Goal: Information Seeking & Learning: Find contact information

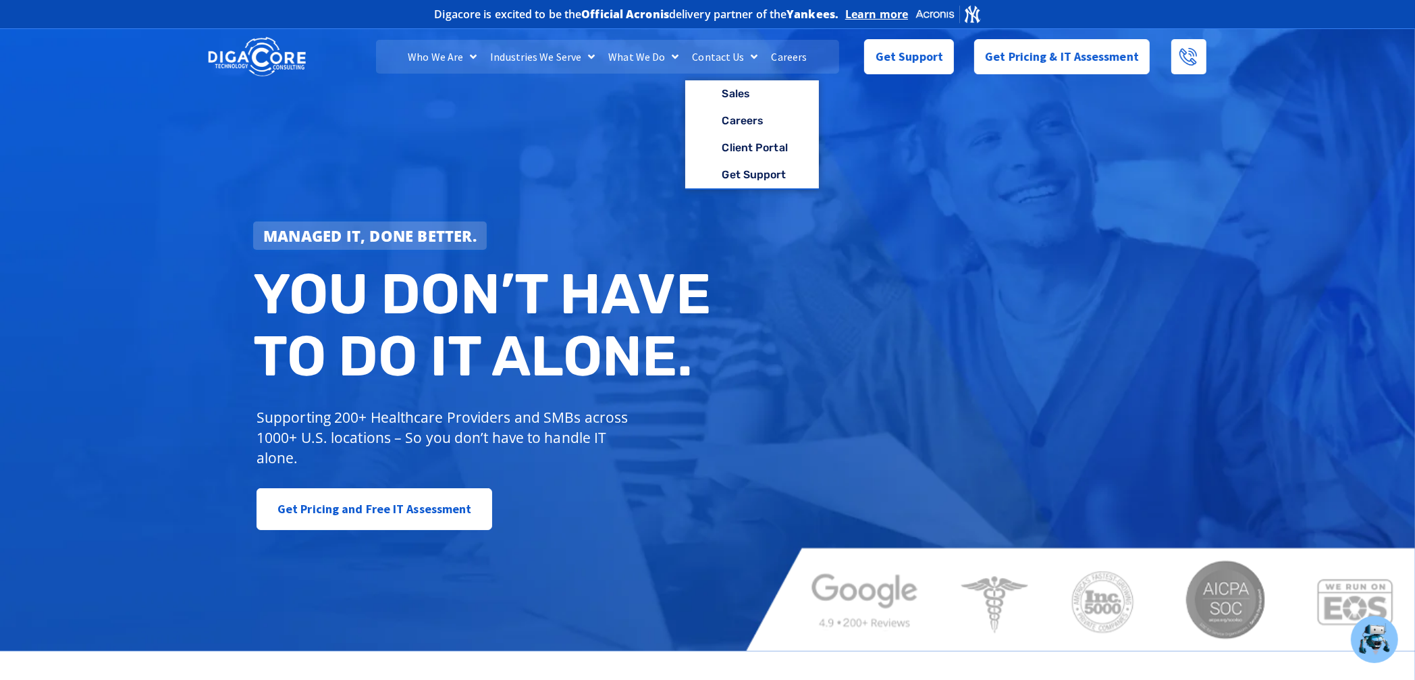
click at [727, 53] on link "Contact Us" at bounding box center [724, 57] width 79 height 34
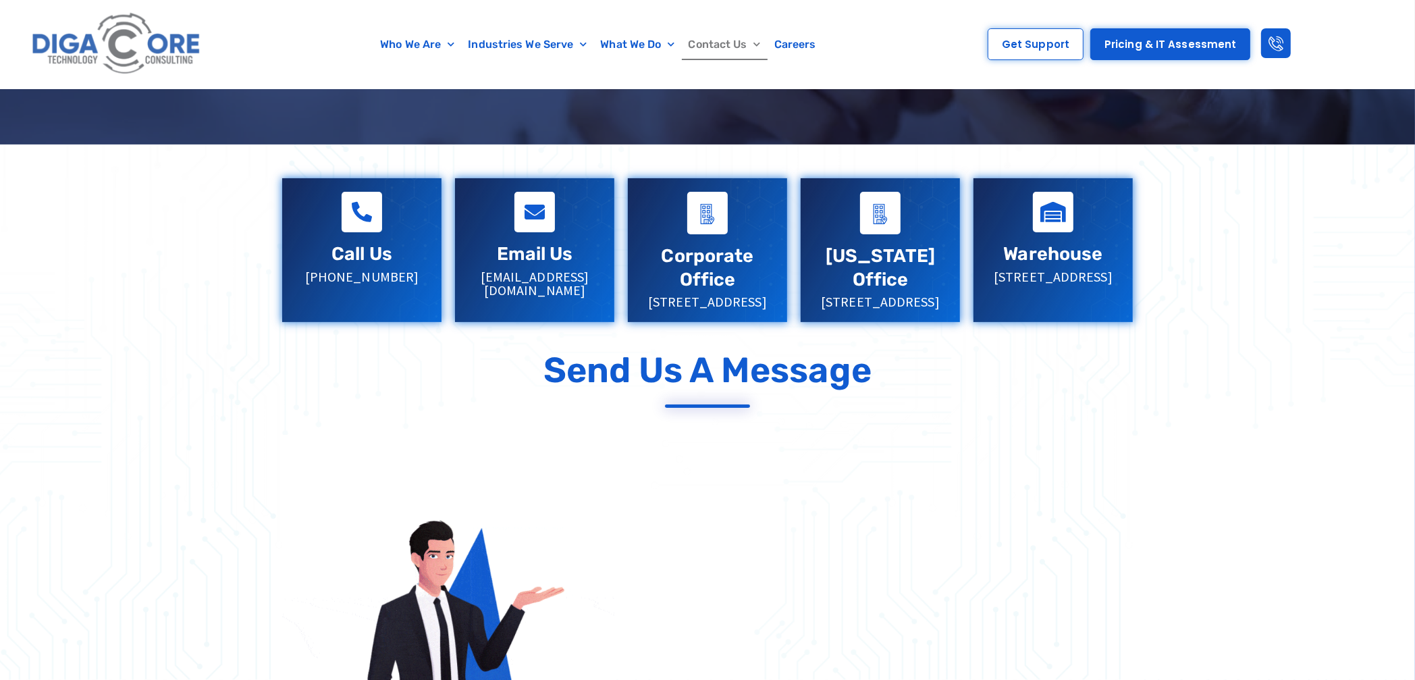
scroll to position [253, 0]
drag, startPoint x: 578, startPoint y: 276, endPoint x: 597, endPoint y: 256, distance: 27.7
click at [597, 256] on h2 "Email Us" at bounding box center [534, 254] width 132 height 24
drag, startPoint x: 597, startPoint y: 270, endPoint x: 588, endPoint y: 275, distance: 10.3
click at [588, 275] on p "sales@digacore.com" at bounding box center [534, 283] width 132 height 27
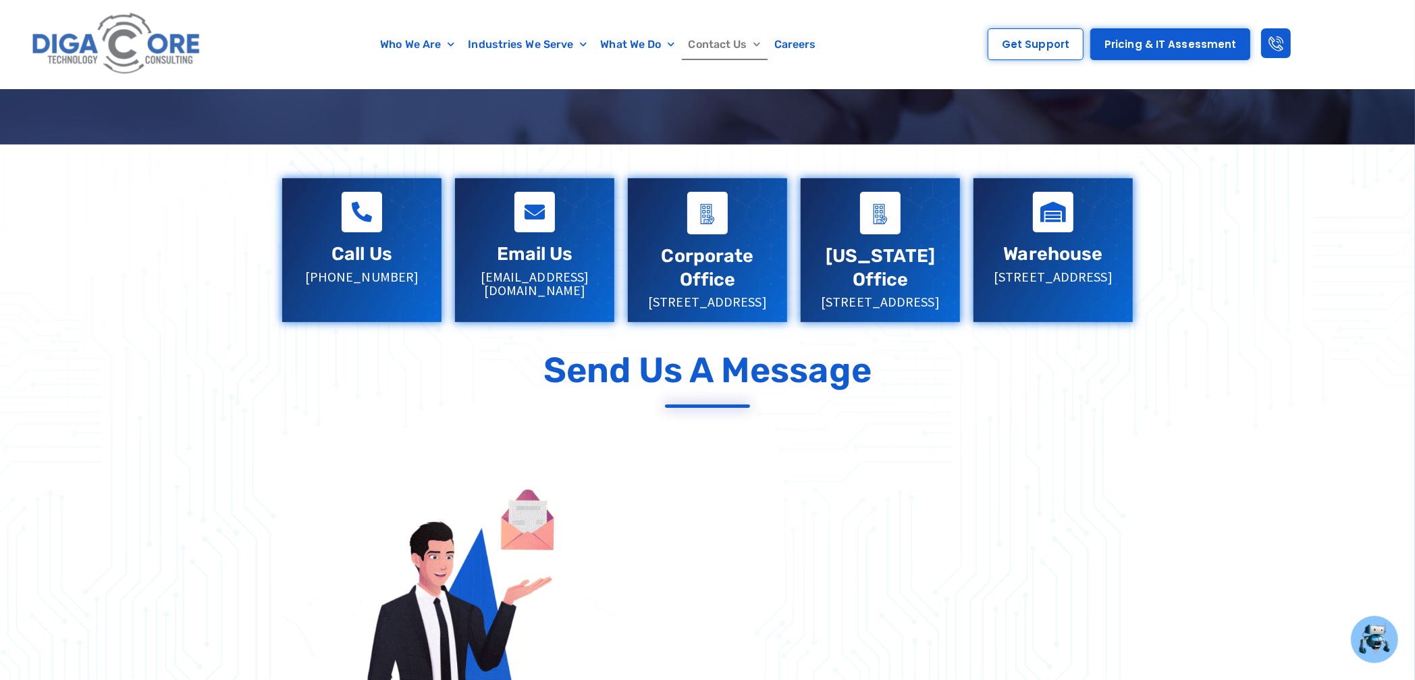
drag, startPoint x: 531, startPoint y: 241, endPoint x: 470, endPoint y: 390, distance: 160.7
click at [470, 390] on div "Send Us a Message" at bounding box center [707, 370] width 851 height 42
drag, startPoint x: 610, startPoint y: 275, endPoint x: 473, endPoint y: 276, distance: 137.0
click at [473, 276] on div "Email Us sales@digacore.com" at bounding box center [534, 244] width 159 height 132
copy p "sales@digacore.com"
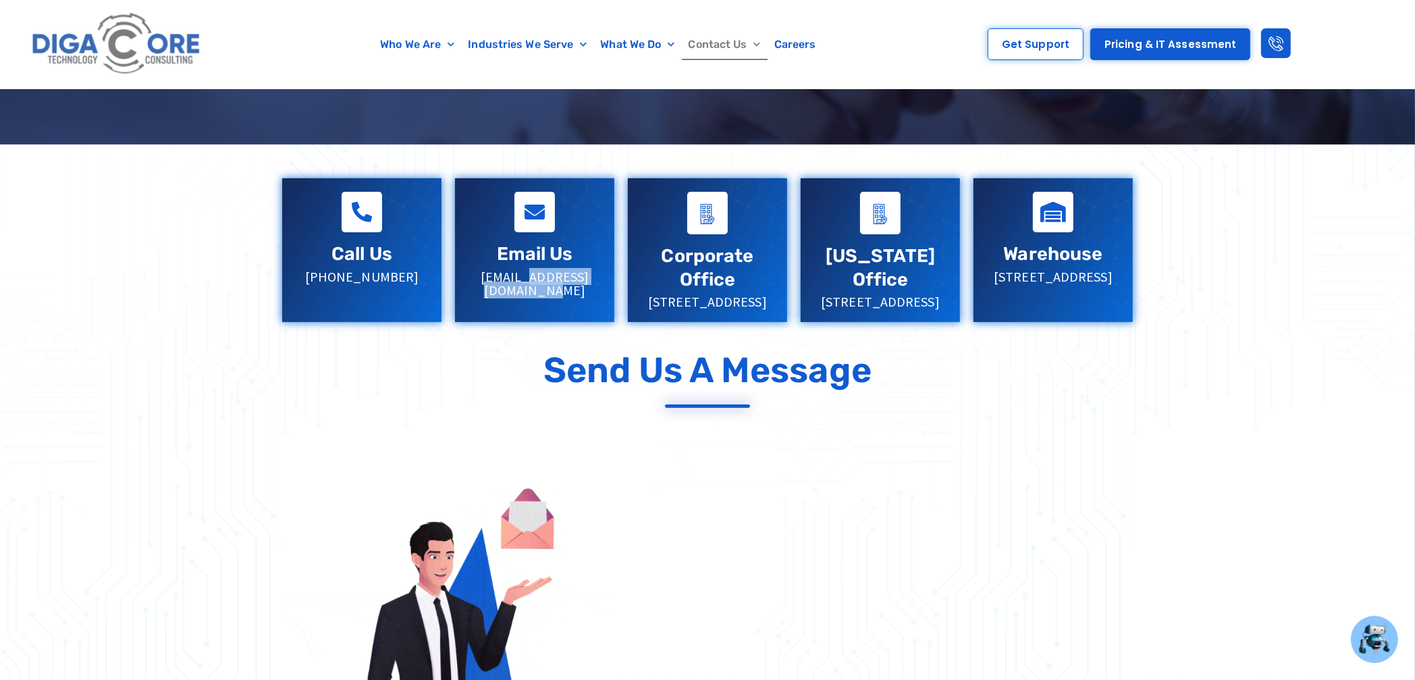
drag, startPoint x: 406, startPoint y: 271, endPoint x: 321, endPoint y: 273, distance: 85.7
click at [321, 273] on p "[PHONE_NUMBER]" at bounding box center [362, 277] width 132 height 14
copy p "[PHONE_NUMBER]"
